Goal: Book appointment/travel/reservation

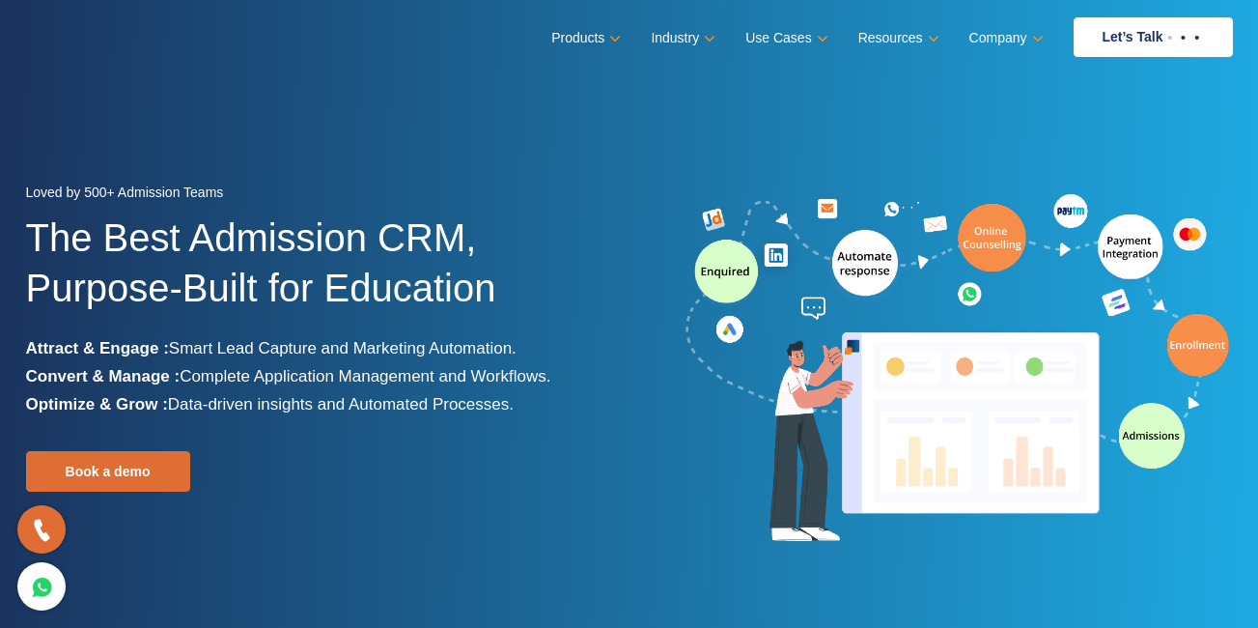
click at [729, 127] on section "Loved by 500+ Admission Teams The Best Admission CRM, Purpose-Built for Educati…" at bounding box center [629, 362] width 1258 height 724
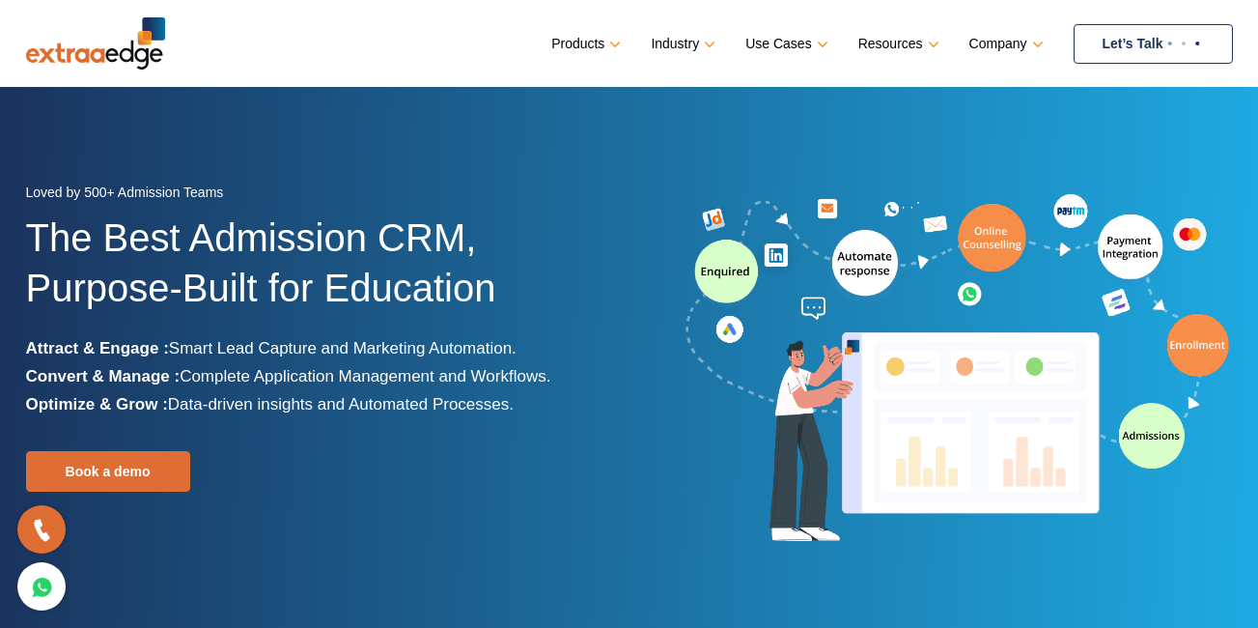
click at [1134, 43] on link "Let’s Talk" at bounding box center [1153, 44] width 159 height 40
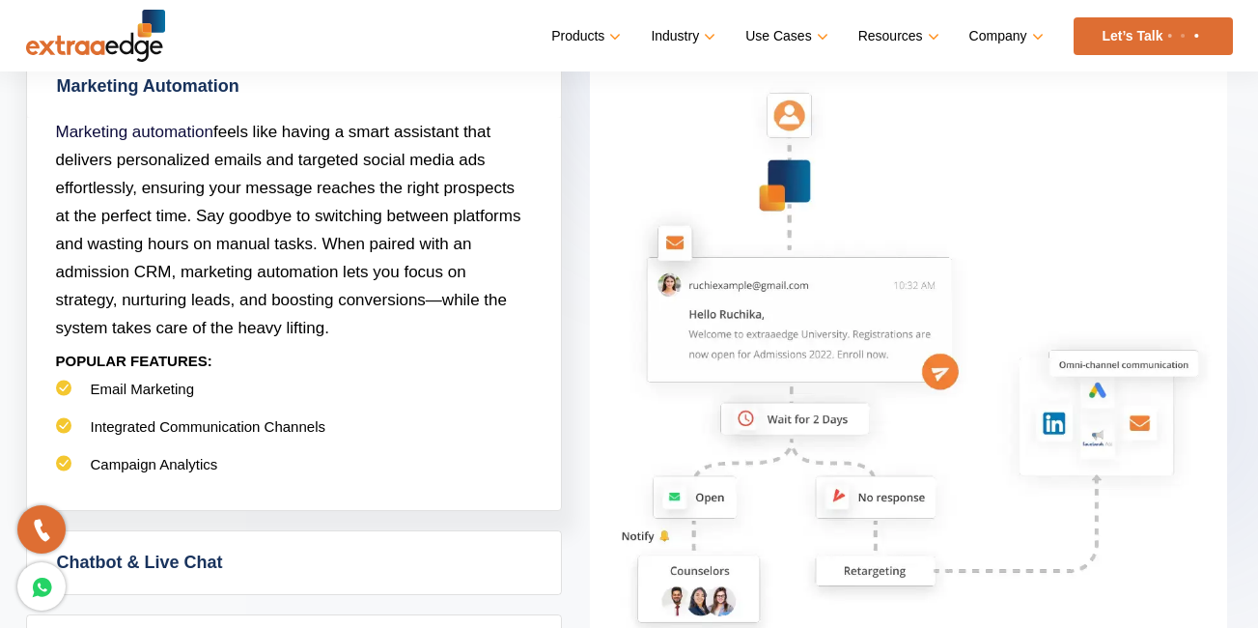
scroll to position [1141, 0]
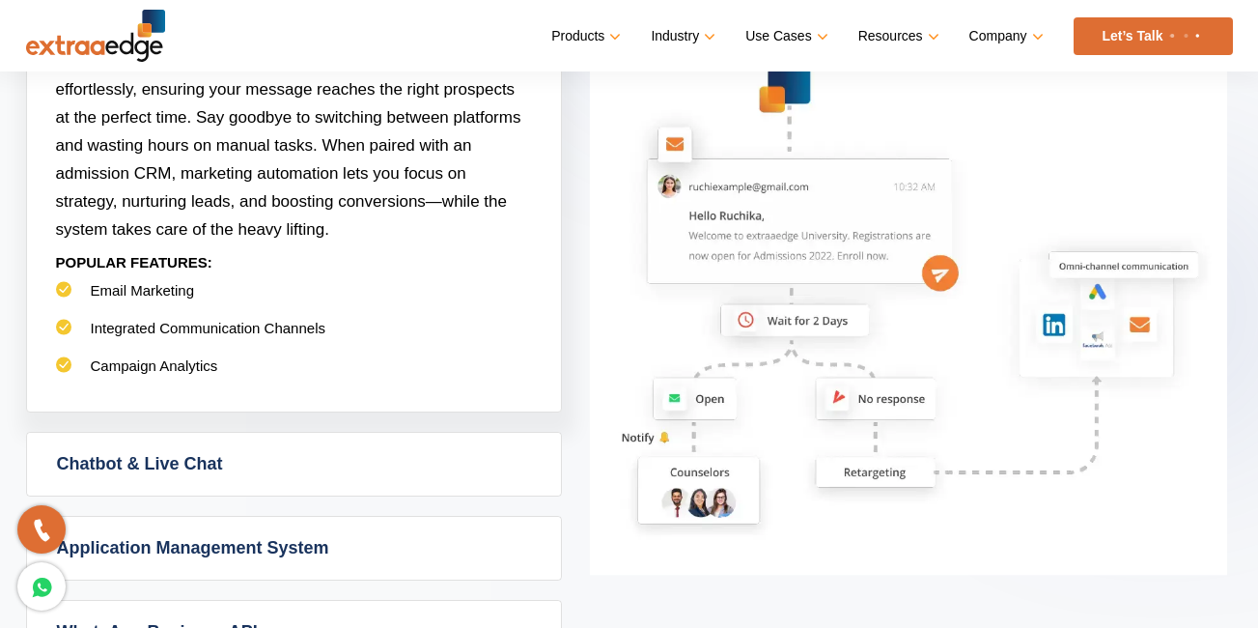
click at [1147, 21] on link "Let’s Talk" at bounding box center [1153, 36] width 159 height 38
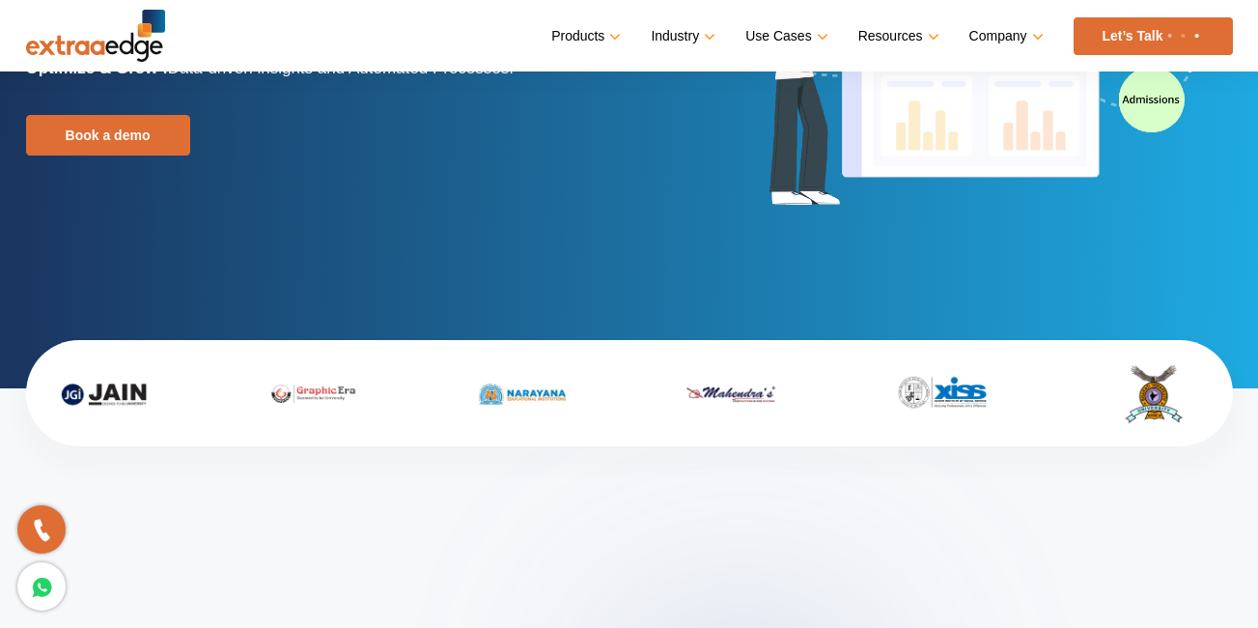
scroll to position [0, 0]
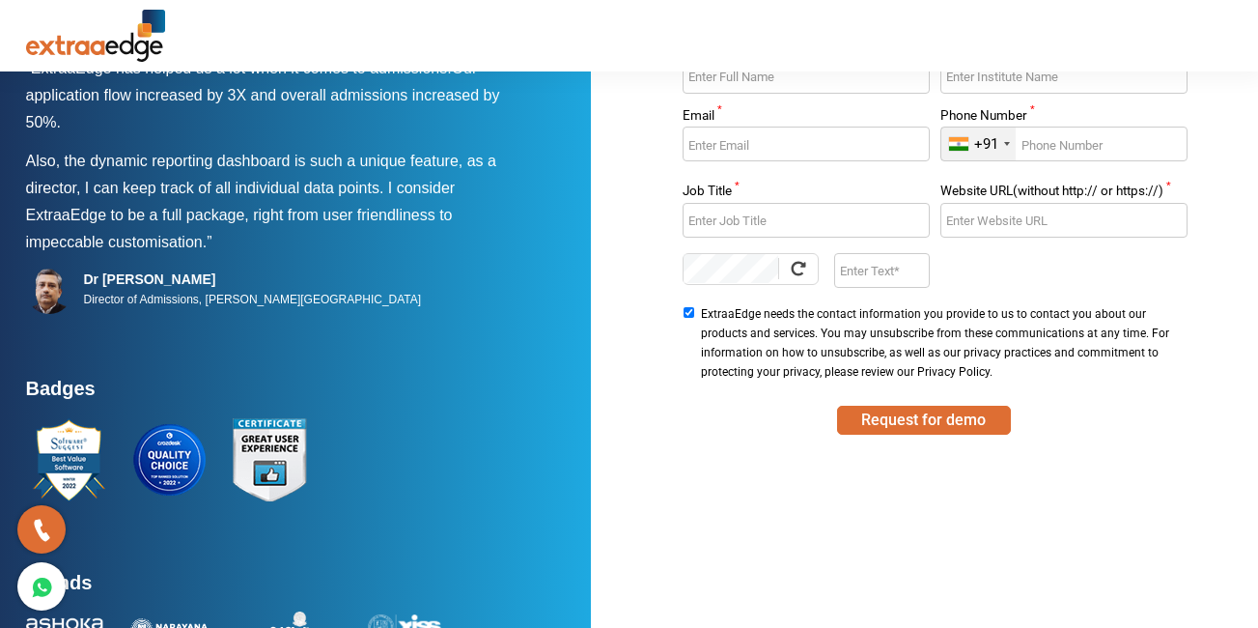
scroll to position [242, 0]
